Goal: Task Accomplishment & Management: Use online tool/utility

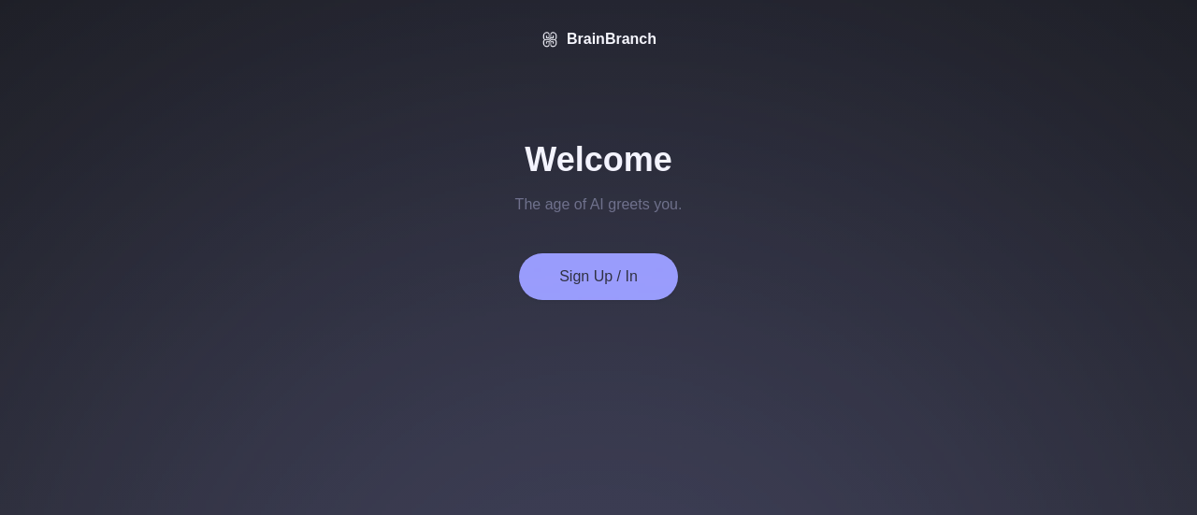
click at [610, 265] on button "Sign Up / In" at bounding box center [598, 276] width 159 height 47
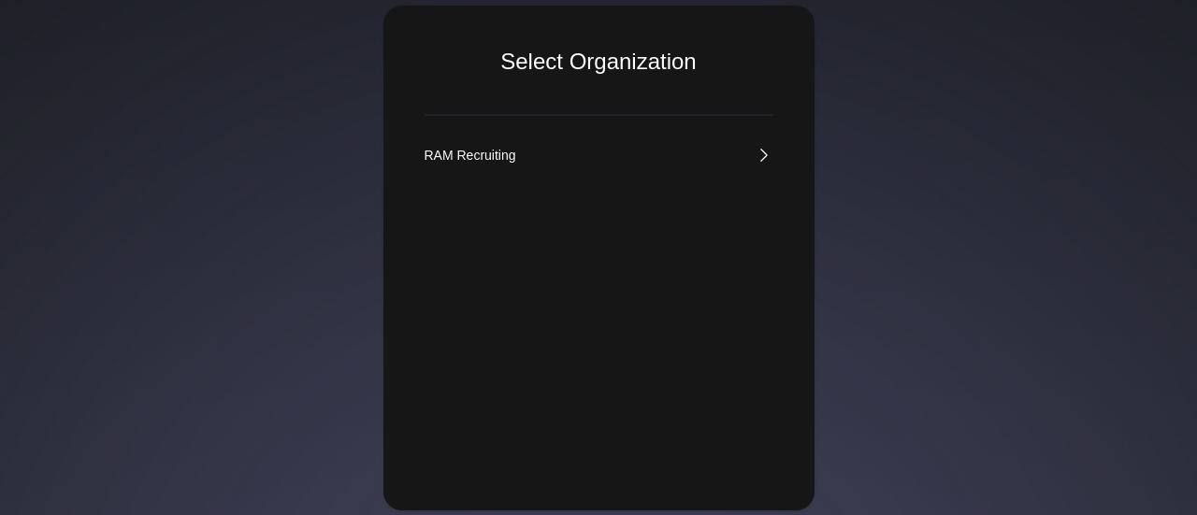
click at [751, 164] on div "RAM Recruiting" at bounding box center [598, 314] width 349 height 337
click at [722, 151] on link "RAM Recruiting" at bounding box center [598, 155] width 349 height 19
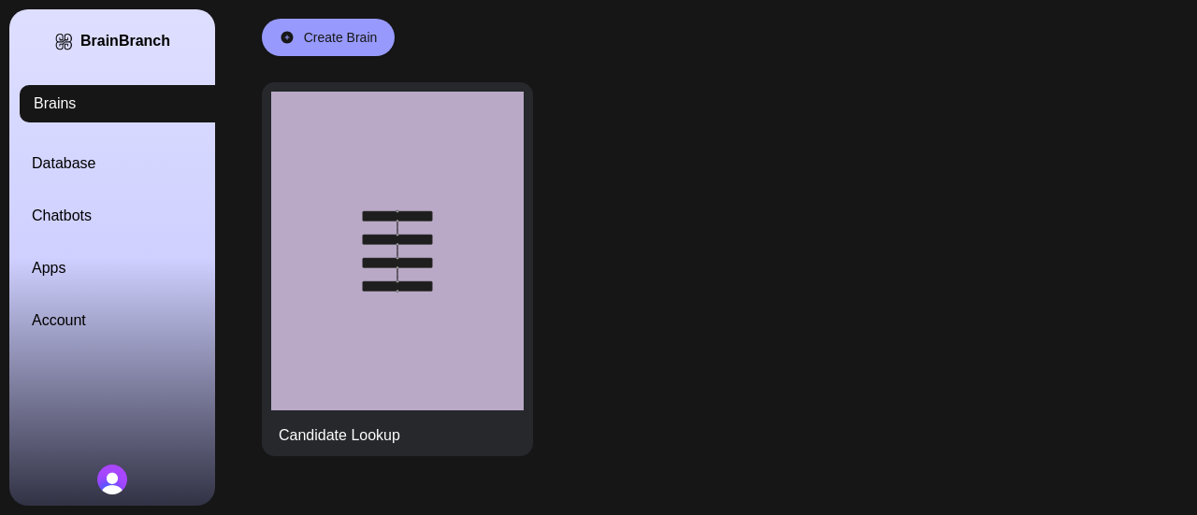
click at [129, 161] on link "Database" at bounding box center [135, 163] width 206 height 22
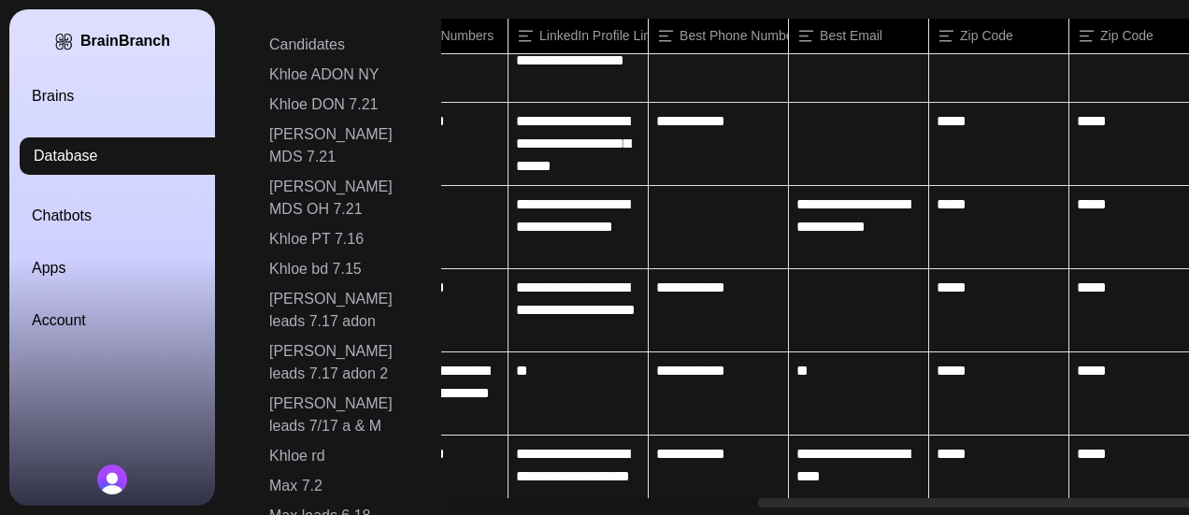
scroll to position [0, 30]
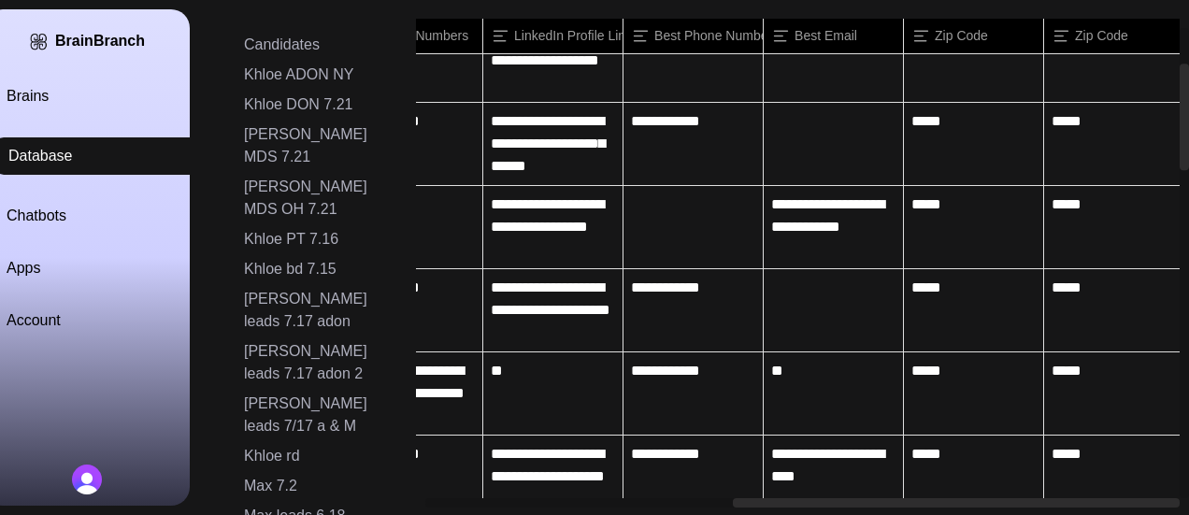
click at [371, 17] on div "Candidates Khloe ADON NY Khloe DON 7.21 [PERSON_NAME] MDS 7.21 [PERSON_NAME] MD…" at bounding box center [694, 257] width 990 height 515
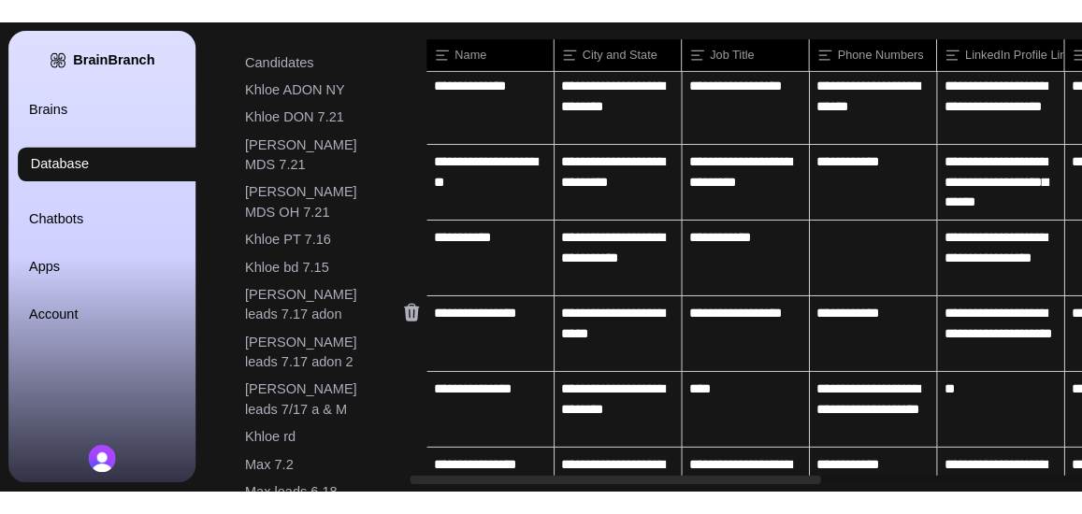
scroll to position [0, 0]
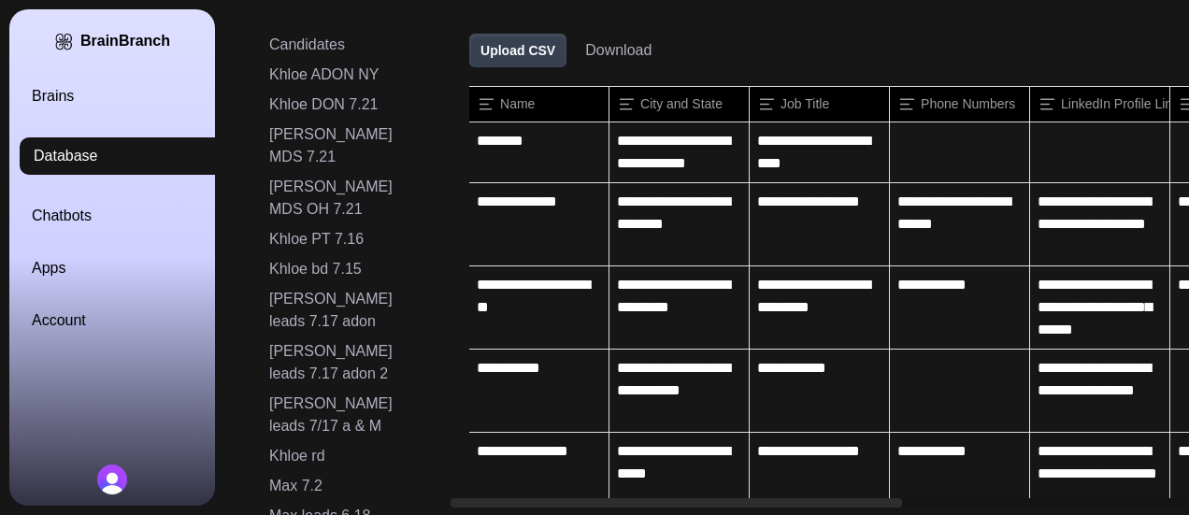
click at [608, 50] on button "Download" at bounding box center [618, 50] width 66 height 22
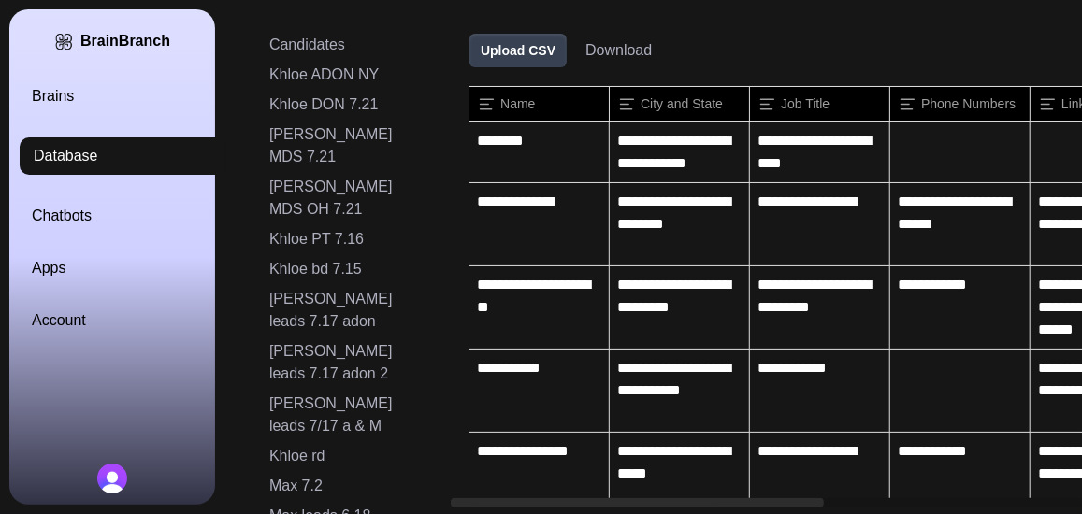
click at [182, 472] on div "BrainBranch Brains Database Chatbots Apps Account" at bounding box center [112, 256] width 206 height 495
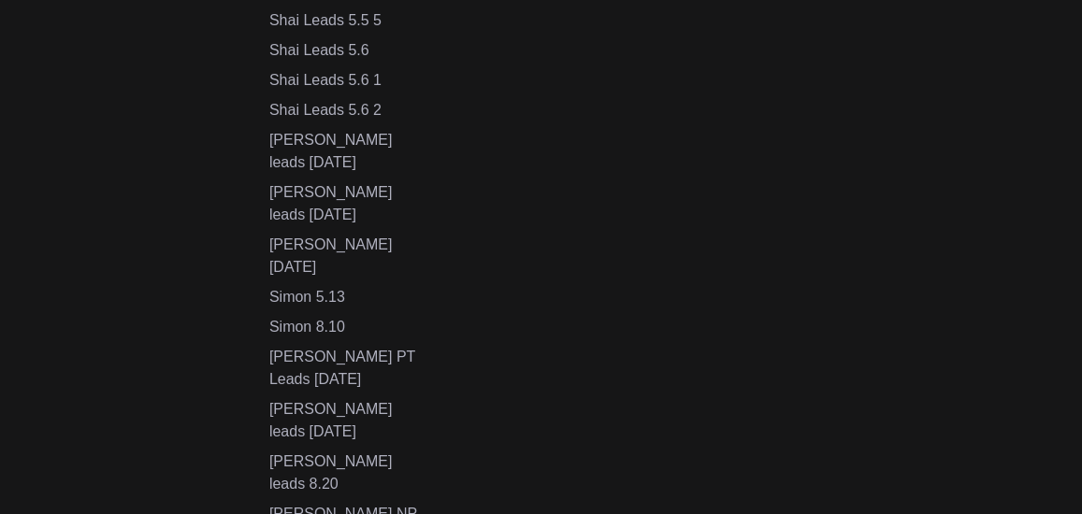
scroll to position [1247, 0]
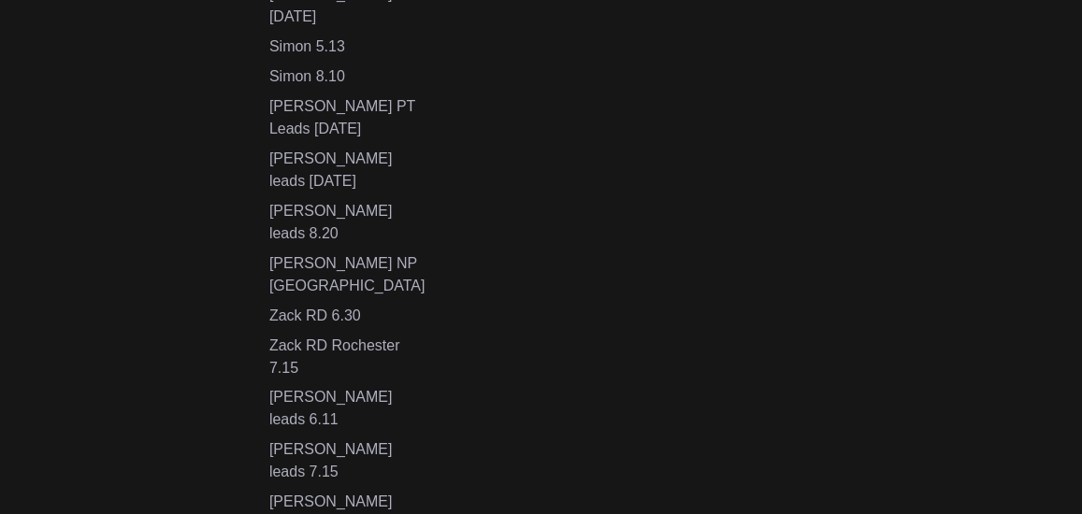
type input "**********"
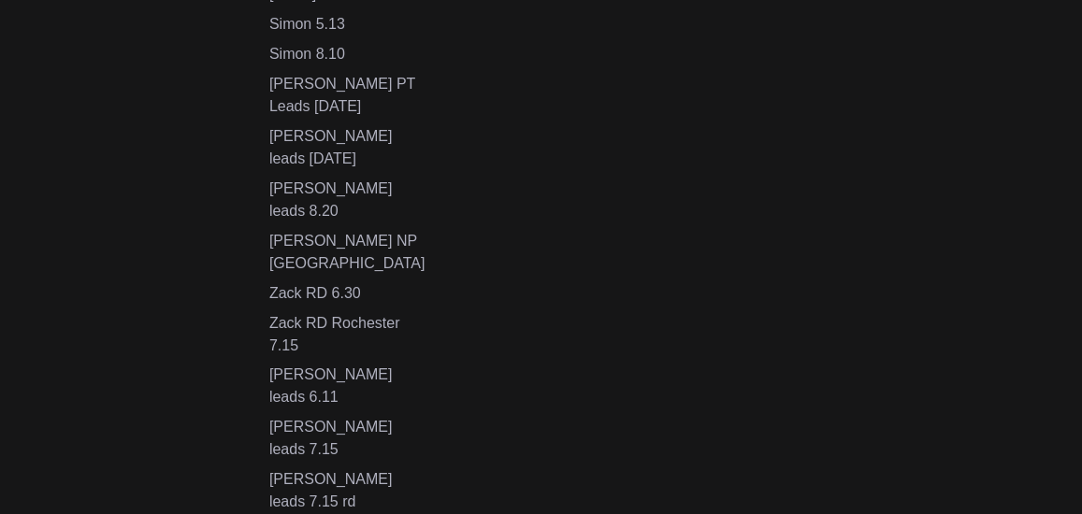
scroll to position [1277, 0]
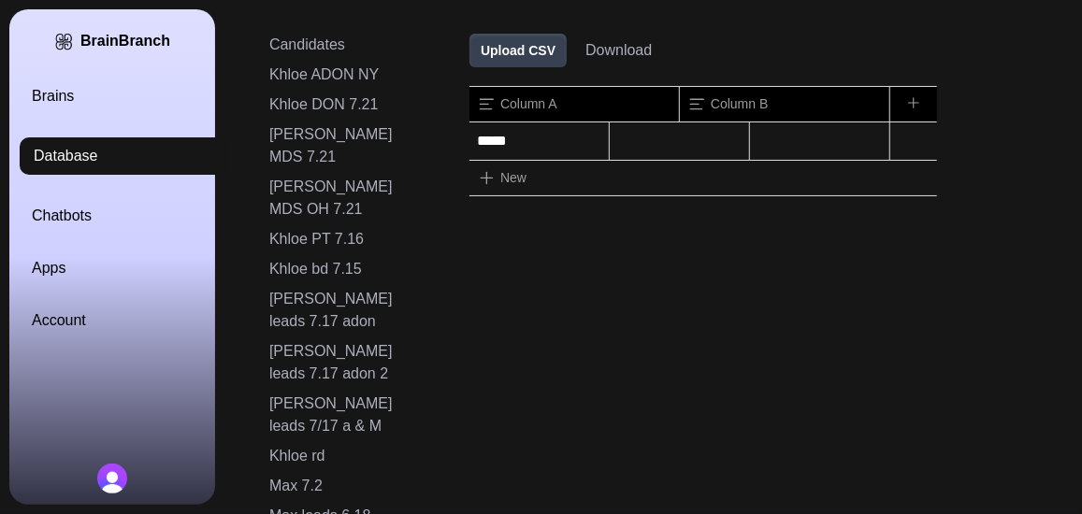
click at [525, 59] on button "Upload CSV" at bounding box center [517, 51] width 97 height 34
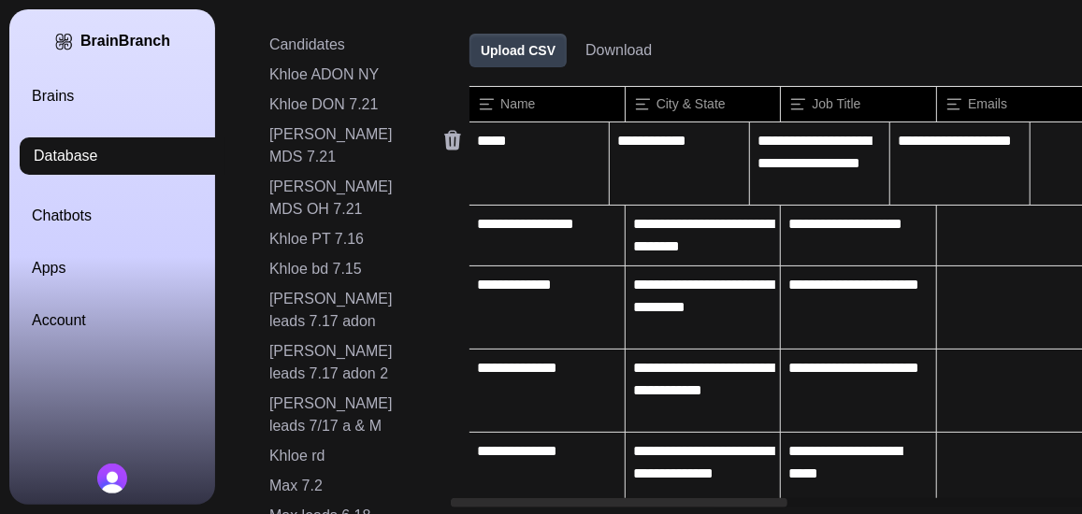
click at [540, 143] on div "*****" at bounding box center [538, 163] width 139 height 82
click at [561, 154] on div "*****" at bounding box center [538, 163] width 139 height 82
drag, startPoint x: 561, startPoint y: 154, endPoint x: 551, endPoint y: 161, distance: 12.2
click at [551, 161] on div at bounding box center [538, 163] width 139 height 82
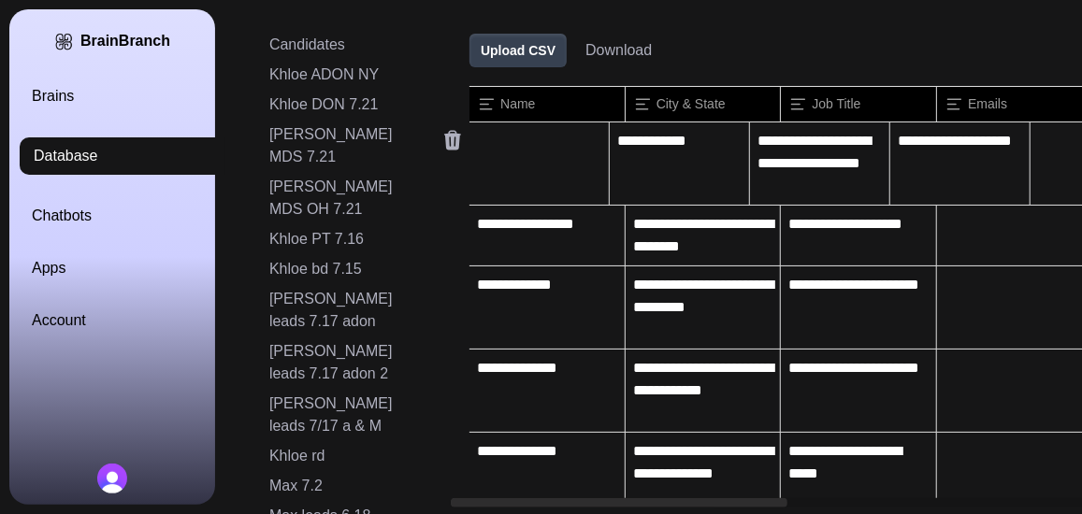
click at [610, 156] on div "**********" at bounding box center [679, 163] width 139 height 82
click at [452, 143] on icon at bounding box center [452, 141] width 17 height 20
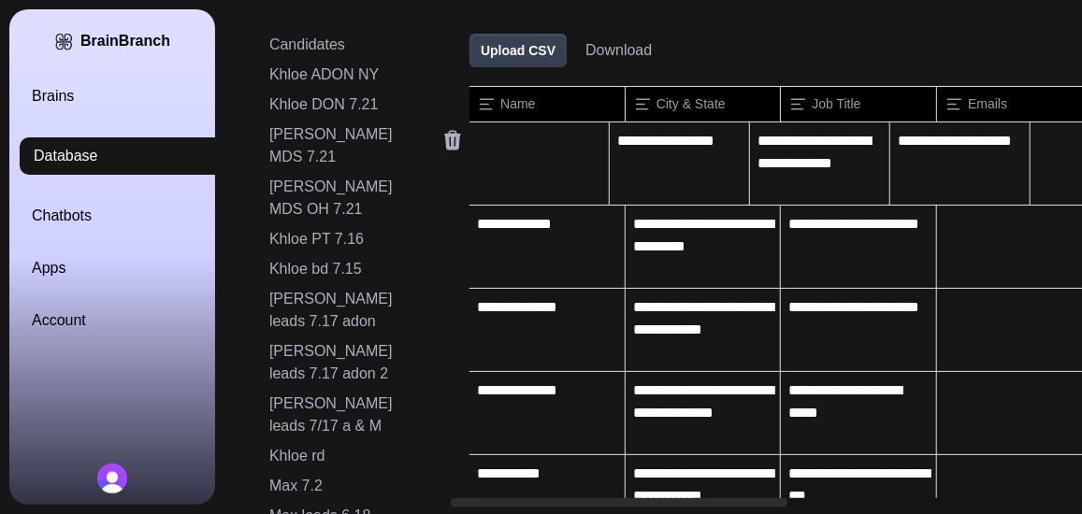
click at [452, 143] on icon at bounding box center [452, 141] width 17 height 20
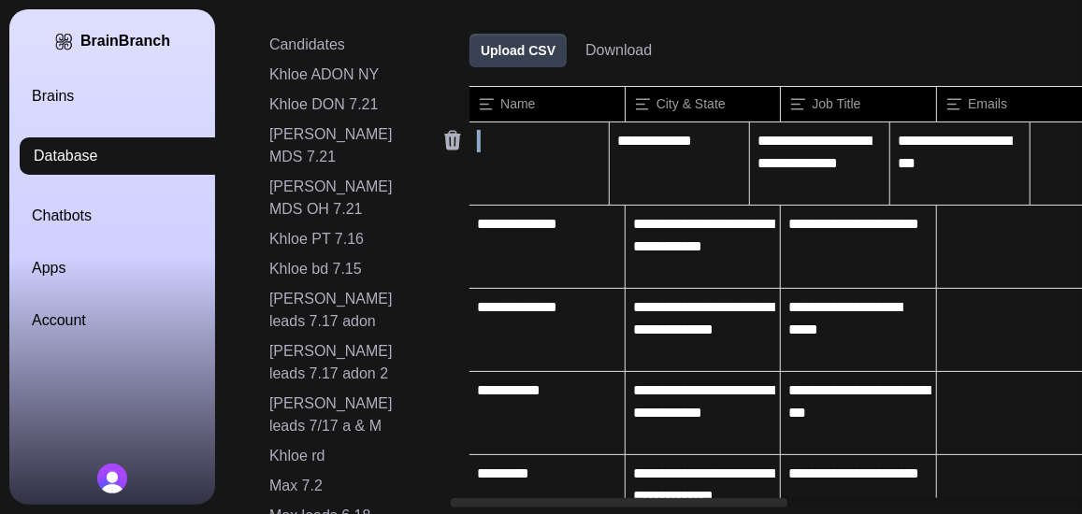
click at [452, 143] on icon at bounding box center [452, 141] width 17 height 20
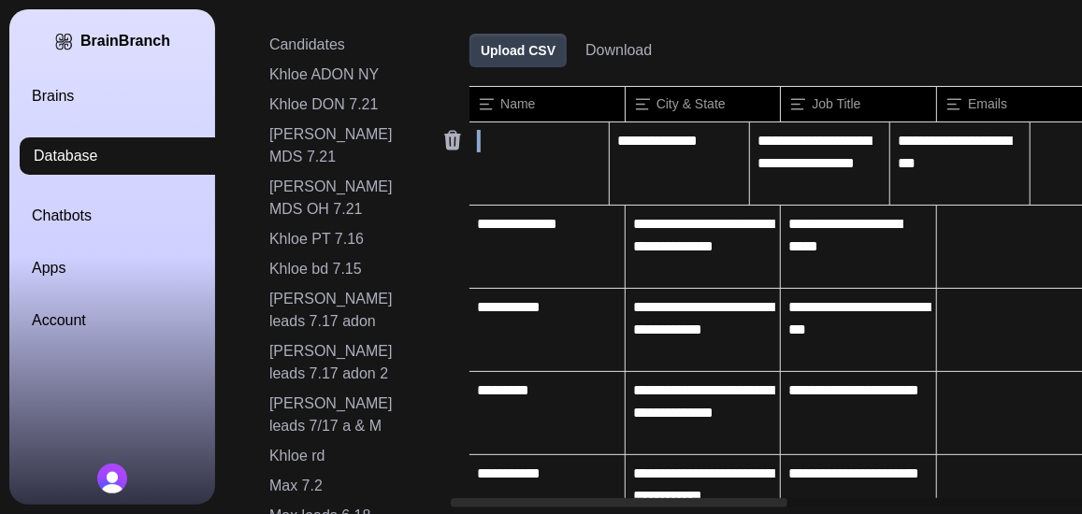
click at [452, 143] on icon at bounding box center [452, 141] width 17 height 20
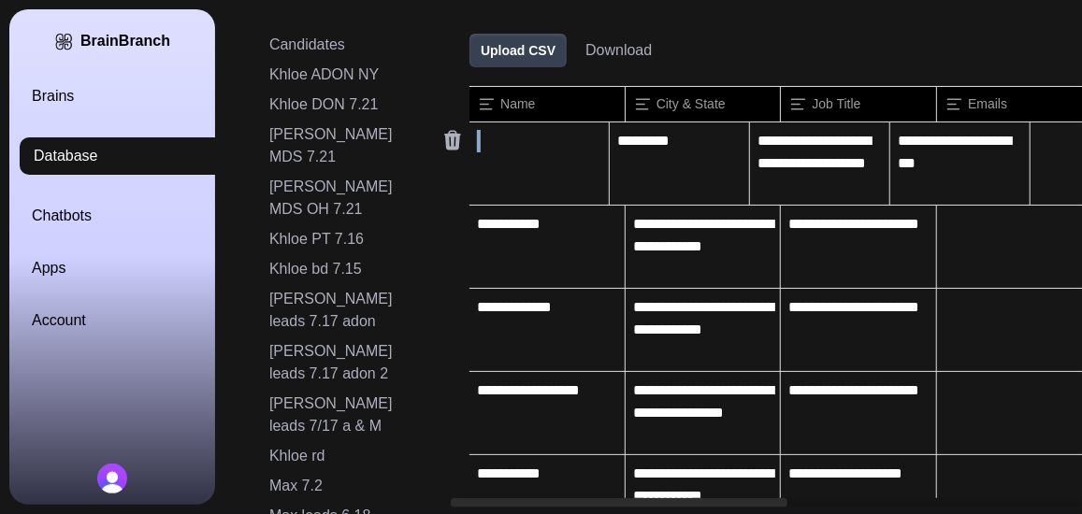
click at [452, 143] on icon at bounding box center [452, 141] width 17 height 20
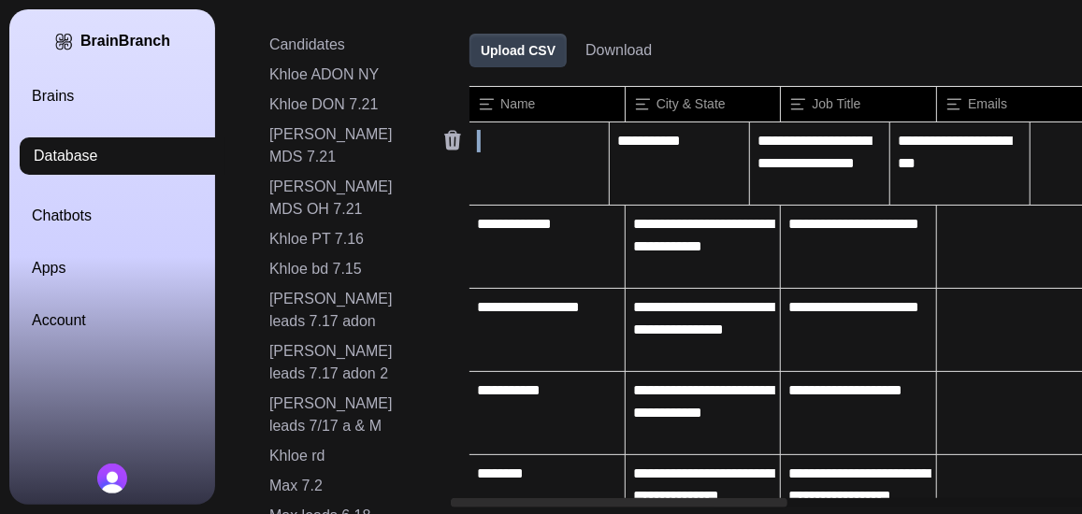
click at [452, 143] on icon at bounding box center [452, 141] width 17 height 20
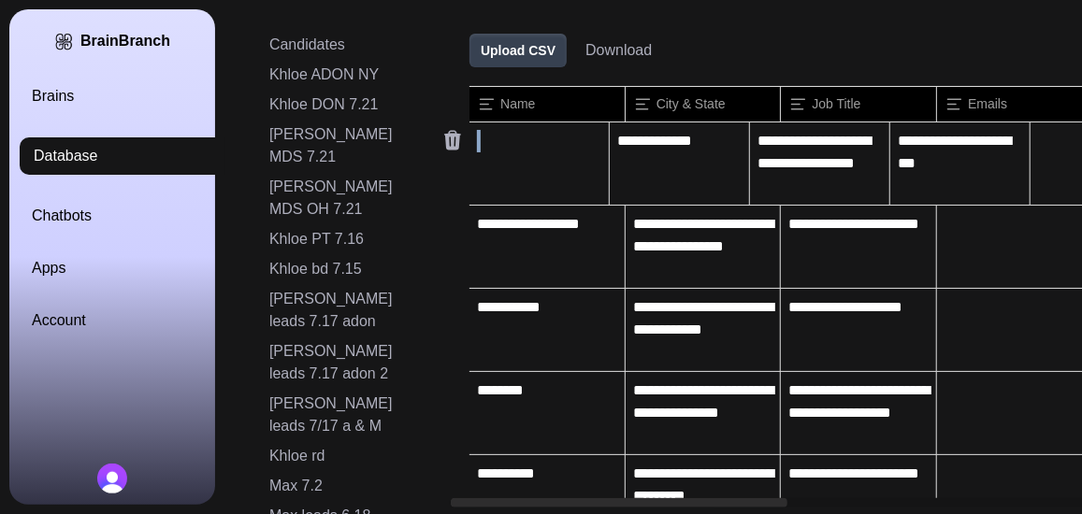
click at [452, 143] on icon at bounding box center [452, 141] width 17 height 20
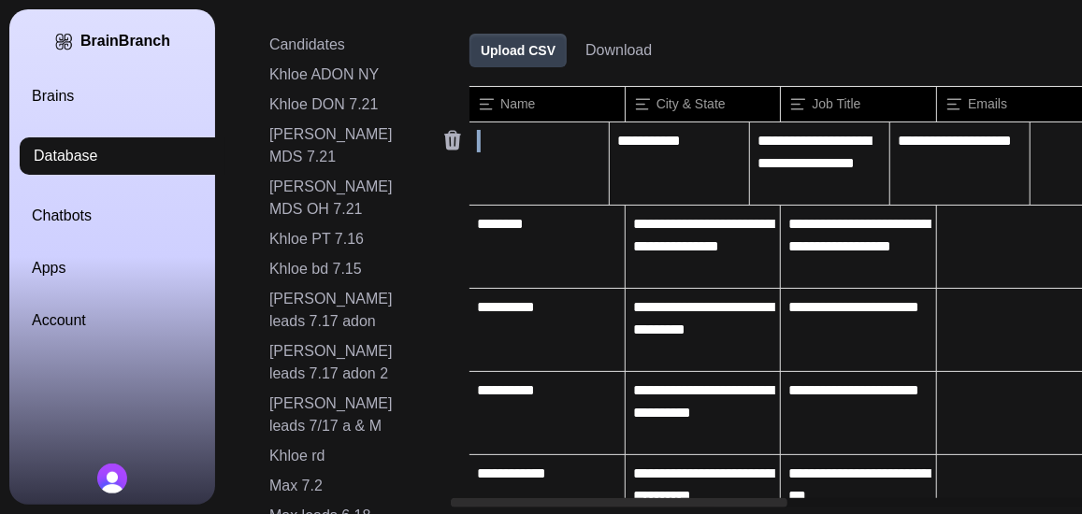
click at [452, 143] on icon at bounding box center [452, 141] width 17 height 20
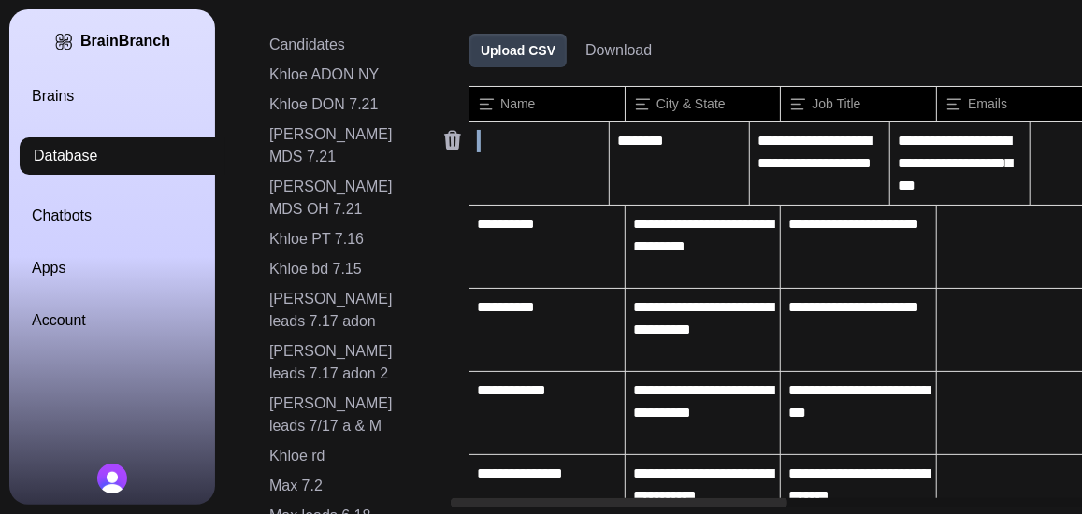
click at [452, 143] on icon at bounding box center [452, 141] width 17 height 20
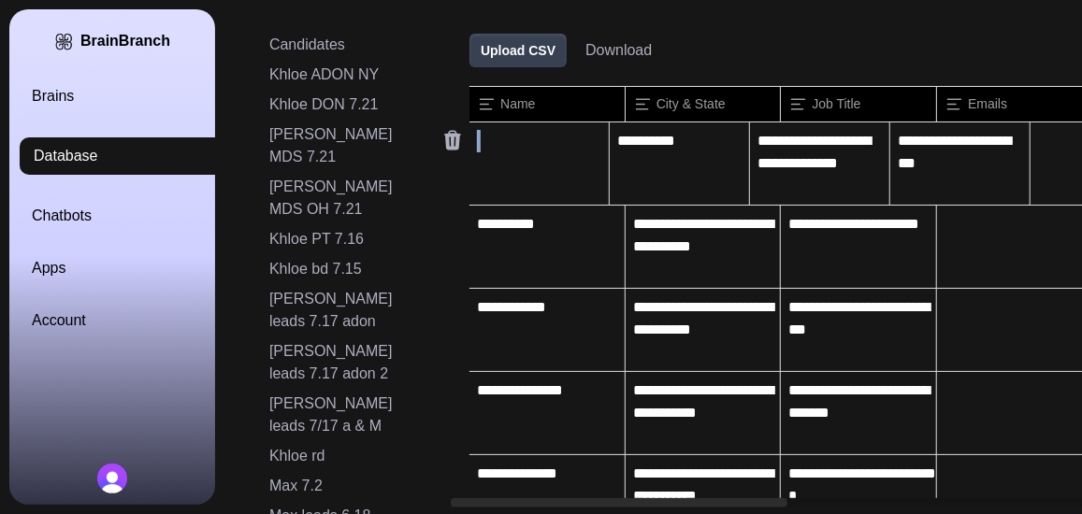
click at [452, 143] on icon at bounding box center [452, 141] width 17 height 20
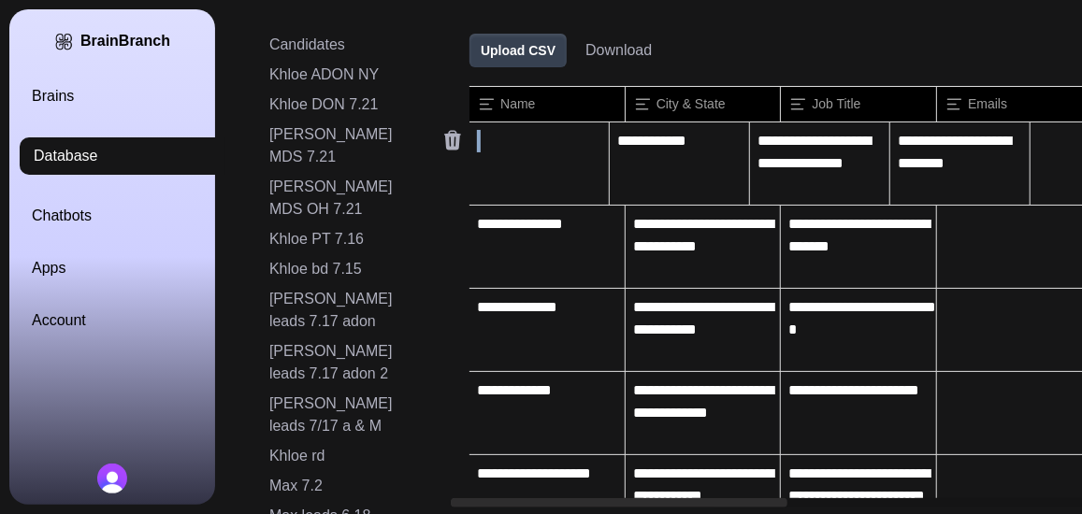
click at [452, 143] on icon at bounding box center [452, 141] width 17 height 20
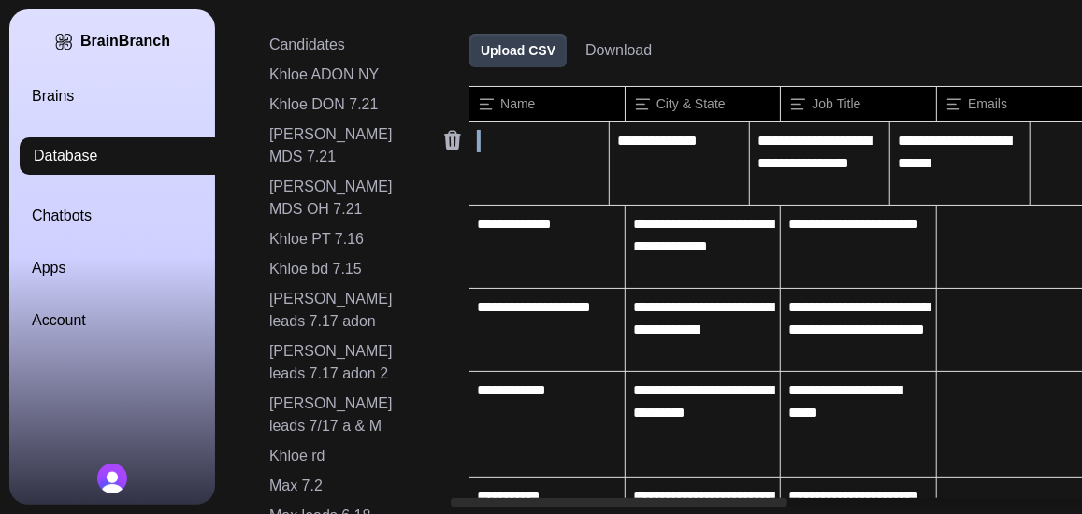
click at [452, 143] on icon at bounding box center [452, 141] width 17 height 20
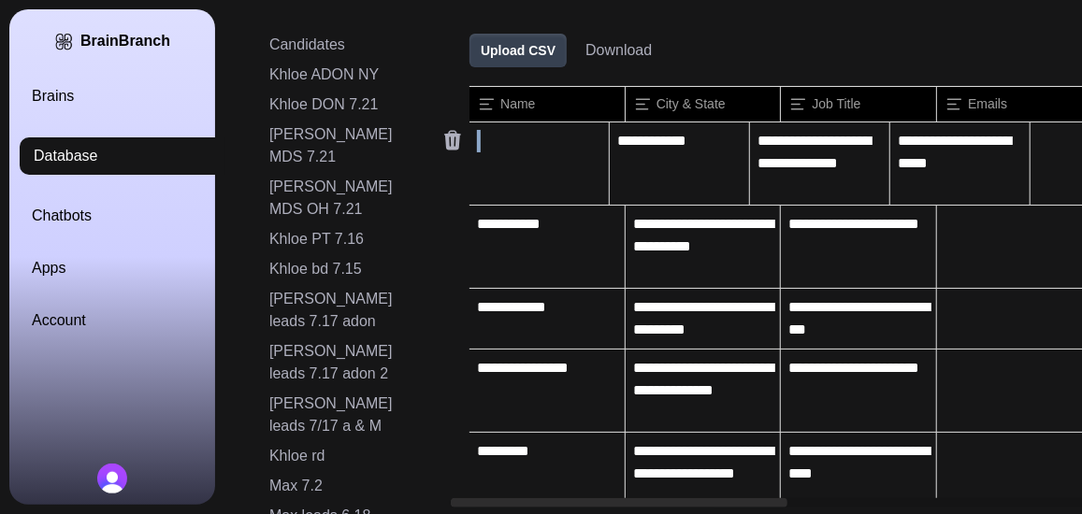
click at [452, 143] on icon at bounding box center [452, 141] width 17 height 20
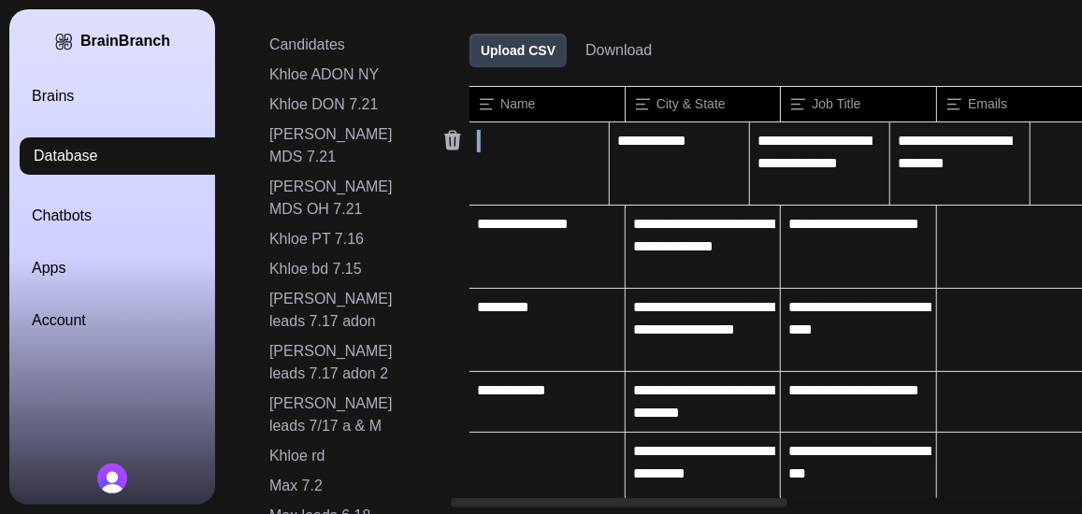
click at [452, 143] on icon at bounding box center [452, 141] width 17 height 20
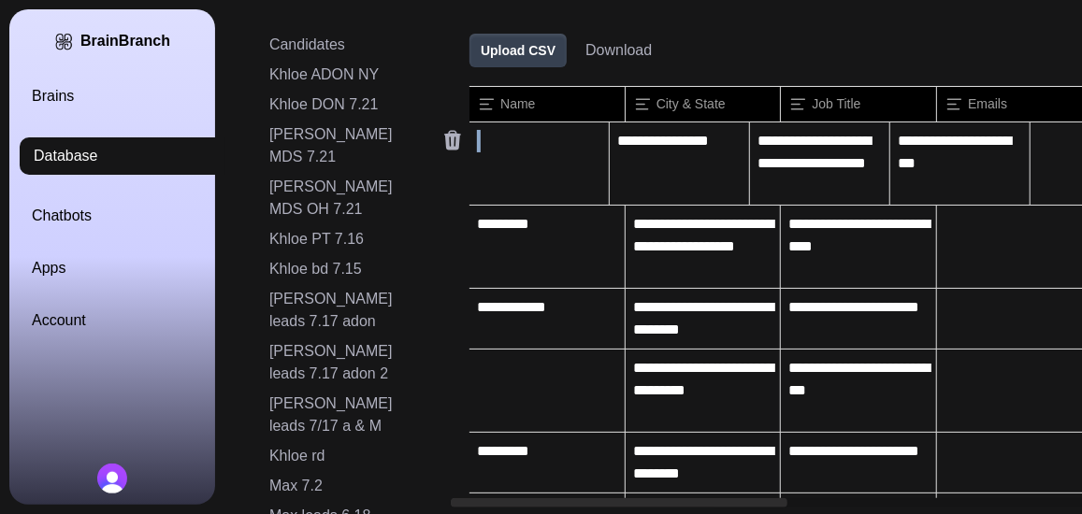
click at [452, 143] on icon at bounding box center [452, 141] width 17 height 20
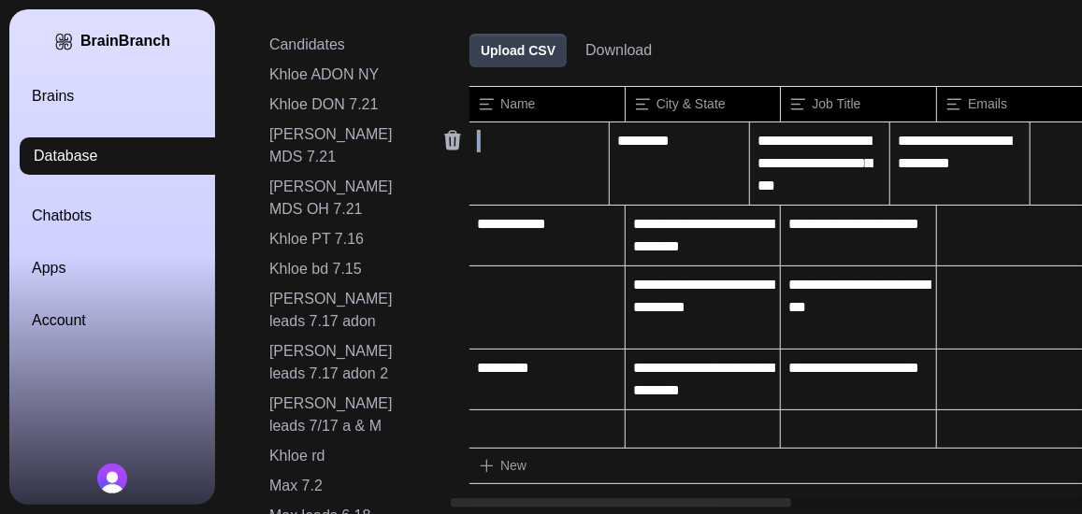
click at [452, 143] on icon at bounding box center [452, 141] width 17 height 20
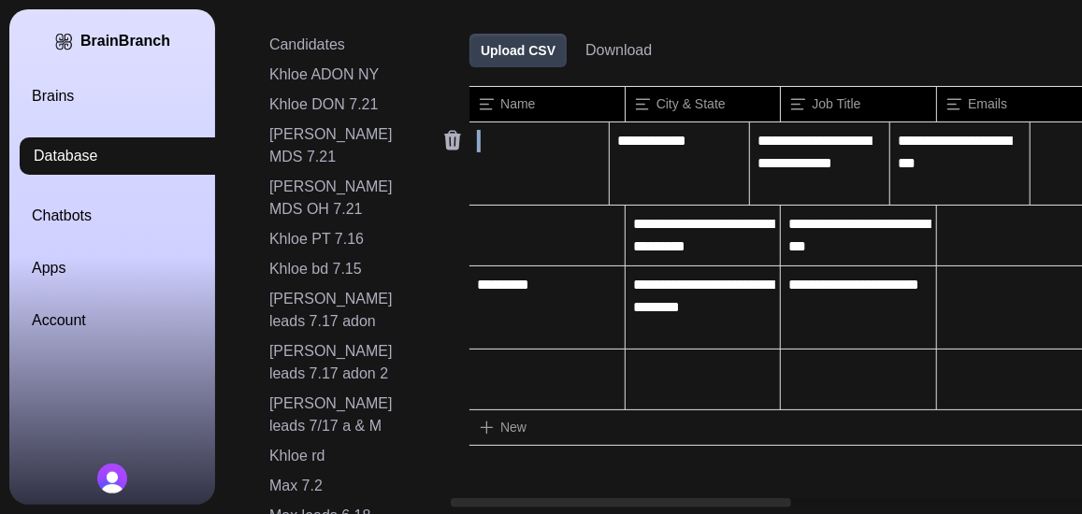
click at [452, 143] on icon at bounding box center [452, 141] width 17 height 20
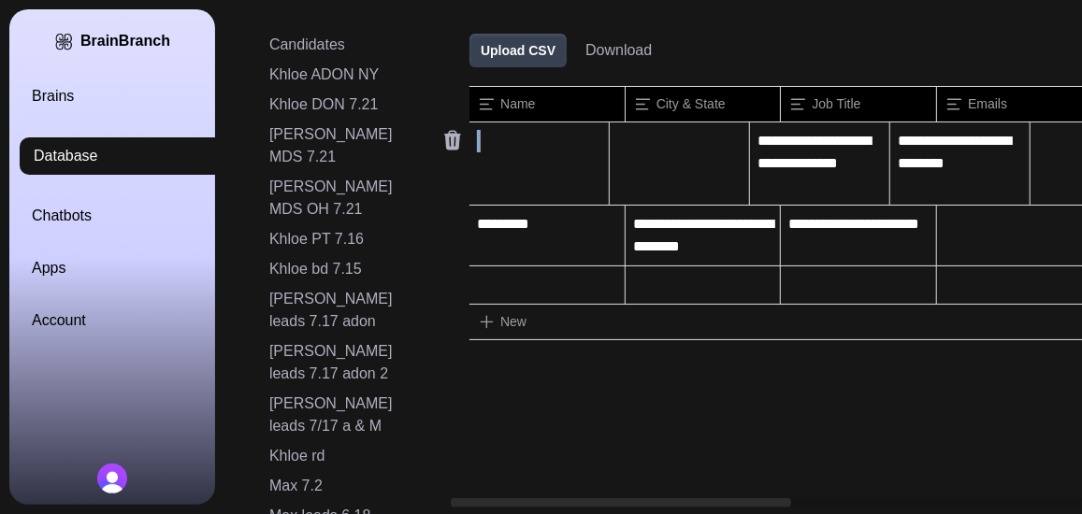
click at [452, 143] on icon at bounding box center [452, 141] width 17 height 20
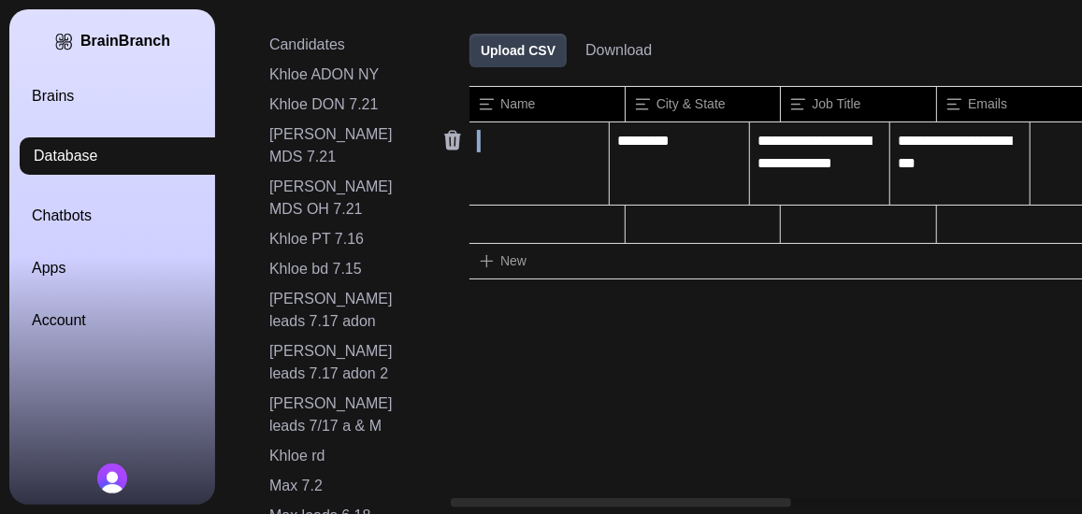
click at [452, 143] on icon at bounding box center [452, 141] width 17 height 20
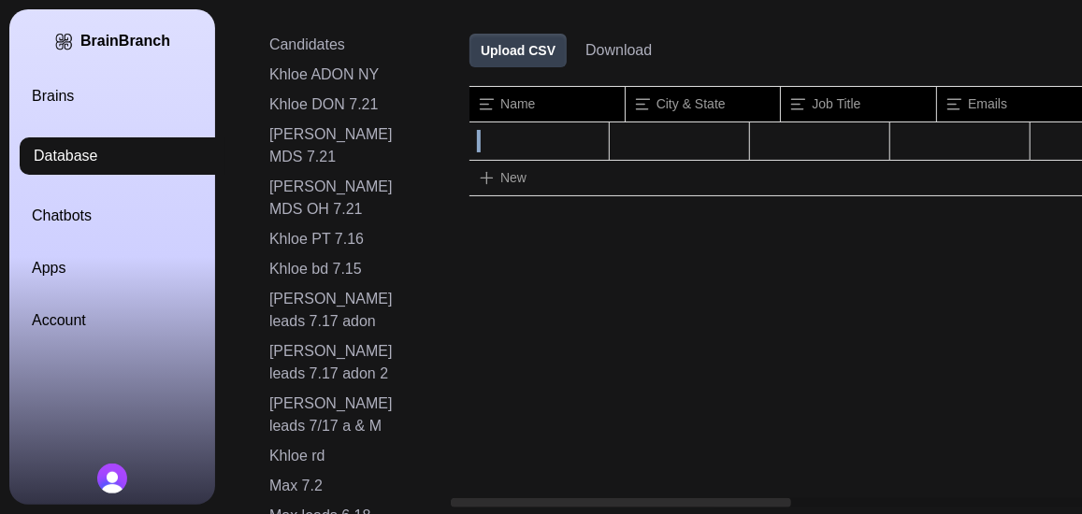
click at [532, 49] on button "Upload CSV" at bounding box center [517, 51] width 97 height 34
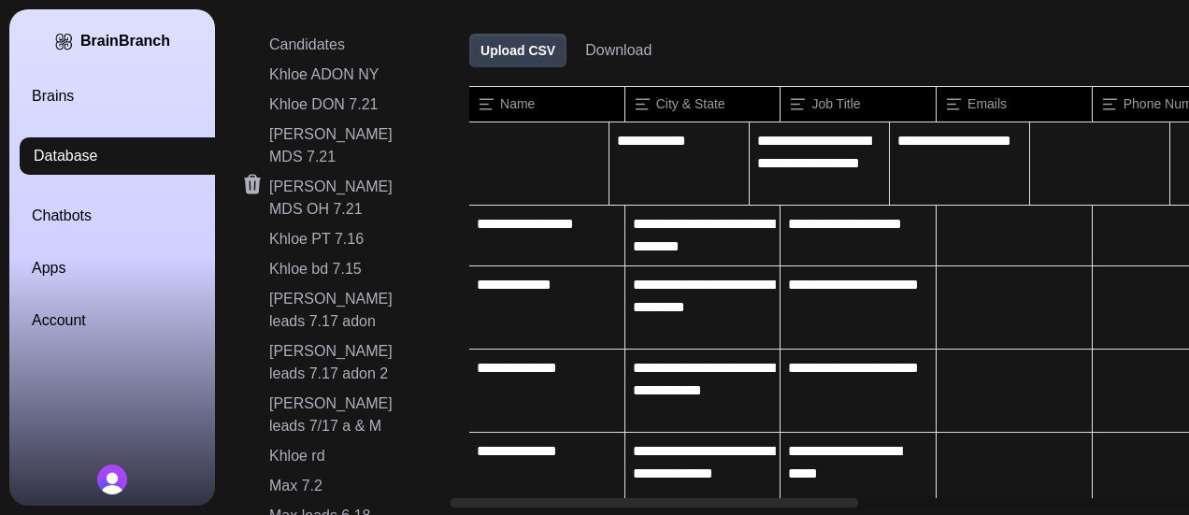
click at [320, 176] on div "[PERSON_NAME] MDS OH 7.21" at bounding box center [347, 198] width 157 height 45
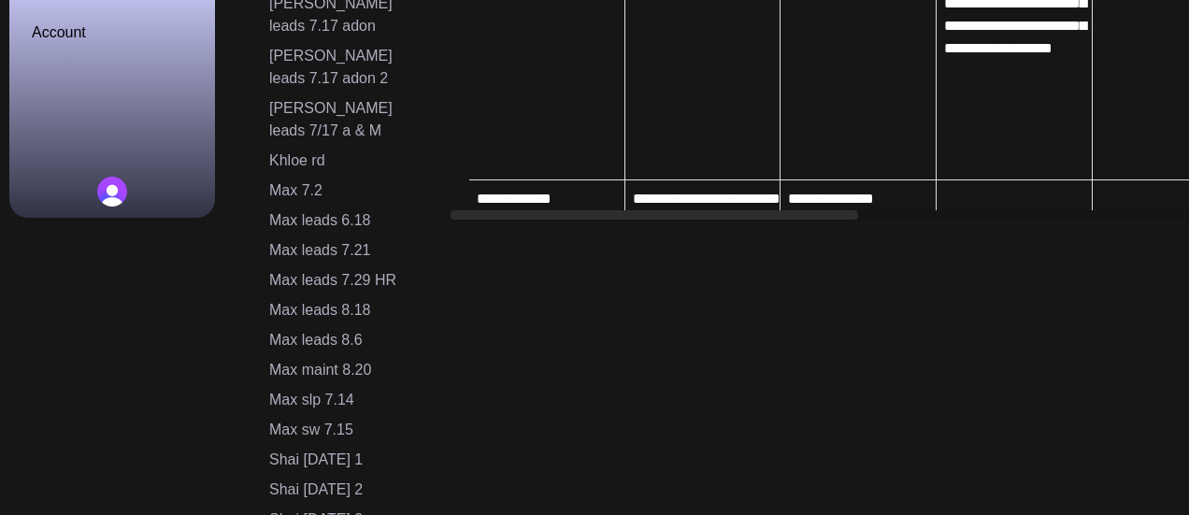
scroll to position [286, 0]
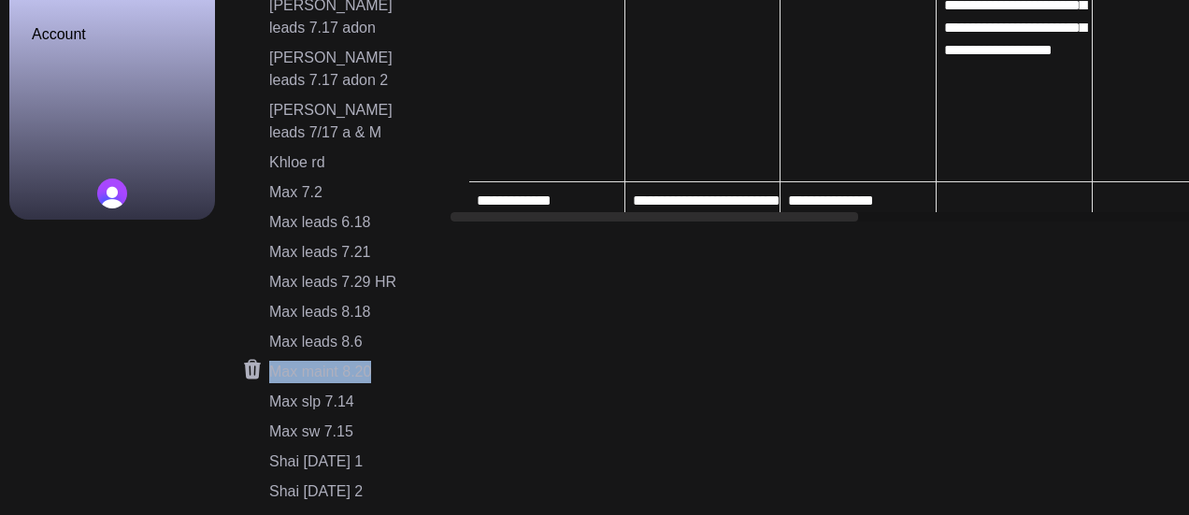
drag, startPoint x: 380, startPoint y: 300, endPoint x: 273, endPoint y: 310, distance: 107.1
click at [273, 361] on div "Max maint 8.20" at bounding box center [347, 372] width 157 height 22
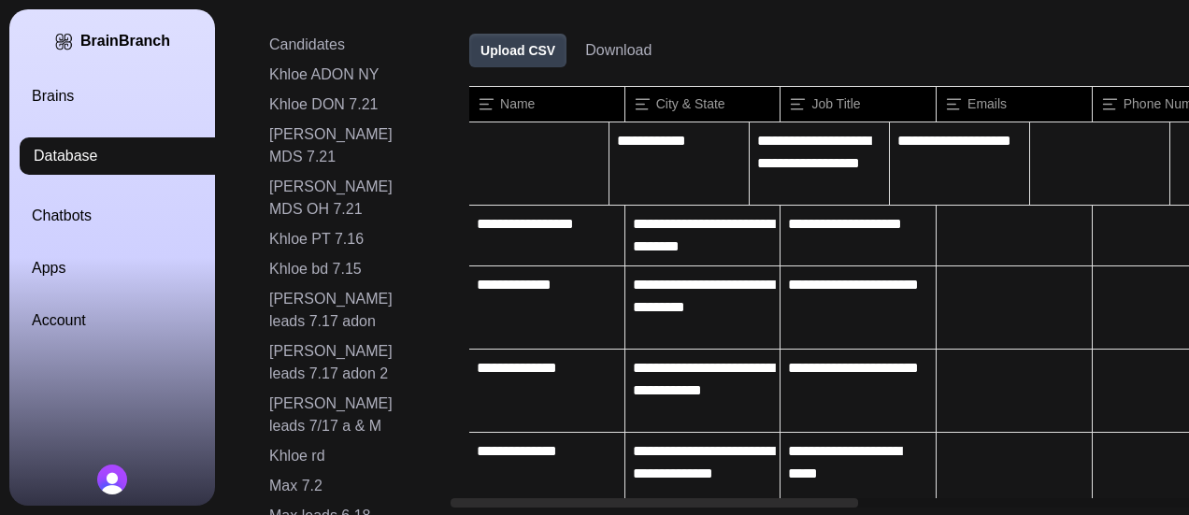
click at [75, 113] on div "Brains Database Chatbots Apps Account" at bounding box center [135, 208] width 206 height 247
click at [51, 102] on link "Brains" at bounding box center [135, 96] width 206 height 22
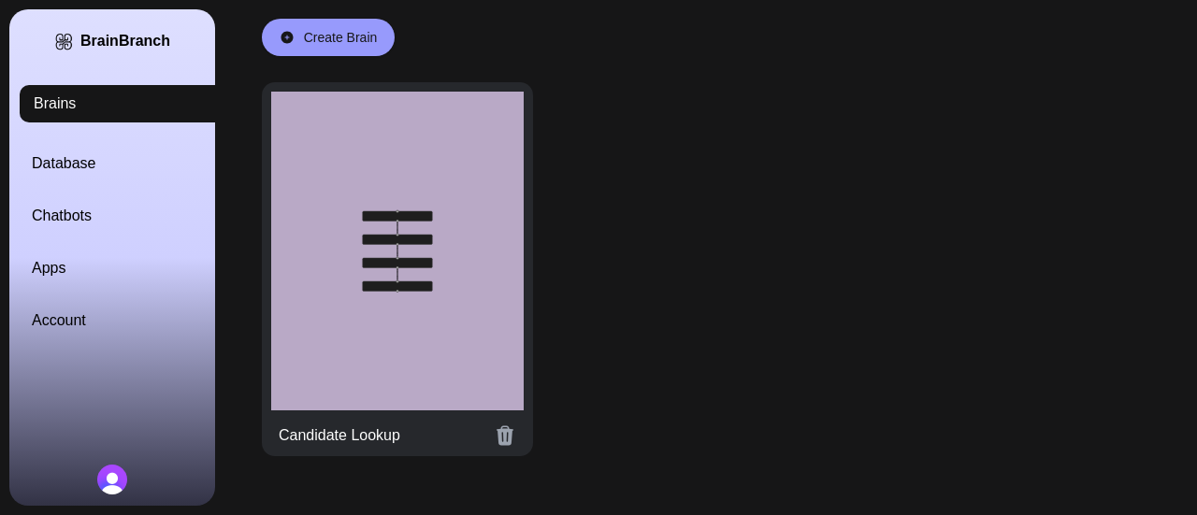
click at [370, 279] on div at bounding box center [397, 251] width 252 height 319
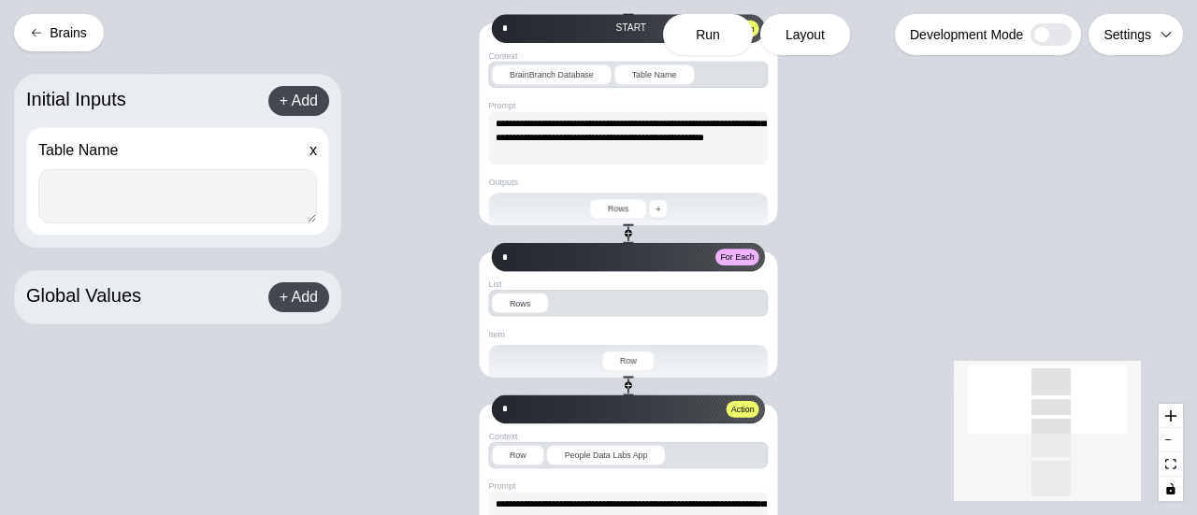
click at [191, 189] on textarea at bounding box center [177, 196] width 279 height 54
paste textarea "**********"
type textarea "**********"
click at [715, 48] on div "Run" at bounding box center [708, 34] width 90 height 41
click at [709, 31] on span "Run" at bounding box center [708, 34] width 24 height 19
